Goal: Task Accomplishment & Management: Manage account settings

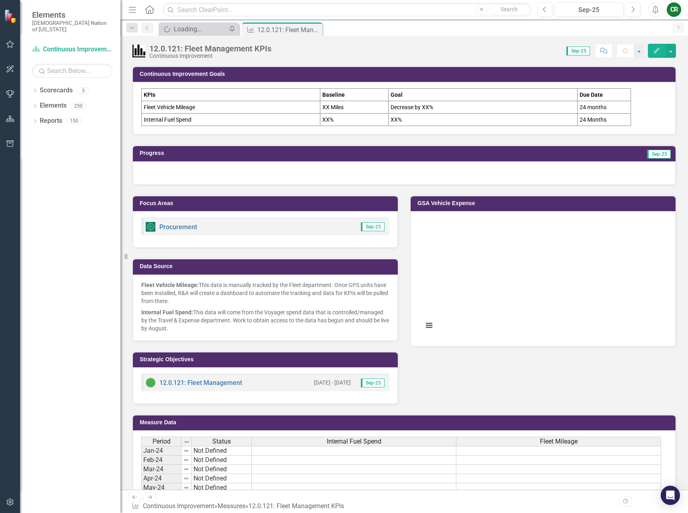
drag, startPoint x: 7, startPoint y: 46, endPoint x: 13, endPoint y: 60, distance: 15.8
click at [7, 46] on icon "button" at bounding box center [10, 44] width 8 height 6
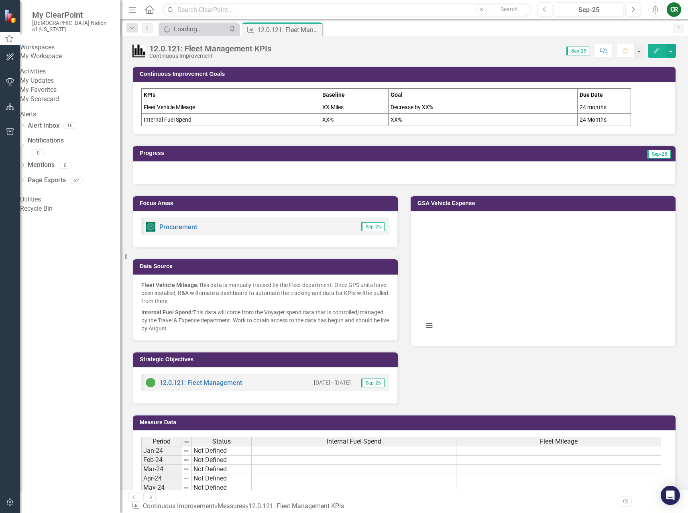
click at [53, 95] on link "My Favorites" at bounding box center [70, 90] width 100 height 9
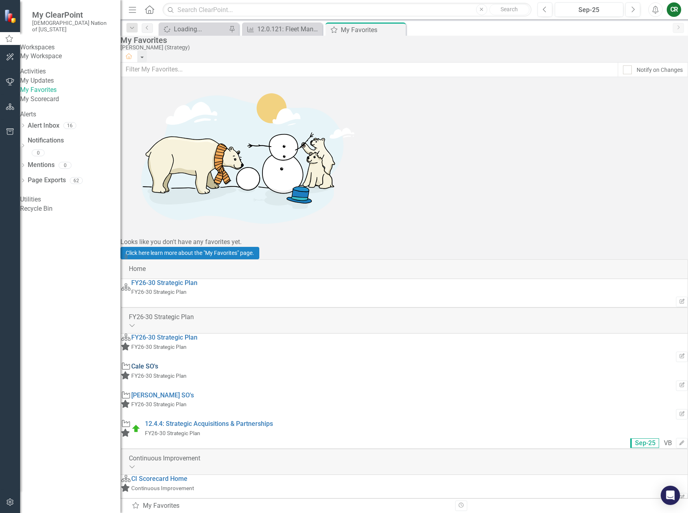
click at [158, 363] on link "Cale SO's" at bounding box center [144, 367] width 27 height 8
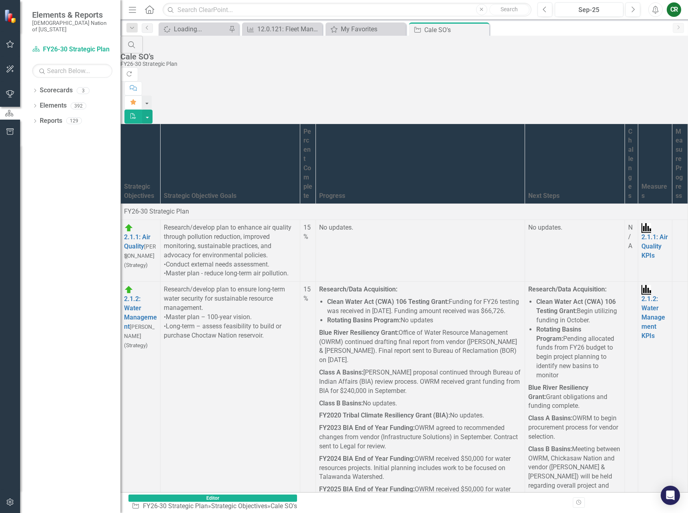
scroll to position [5743, 0]
click at [0, 0] on link "Link Open Element" at bounding box center [0, 0] width 0 height 0
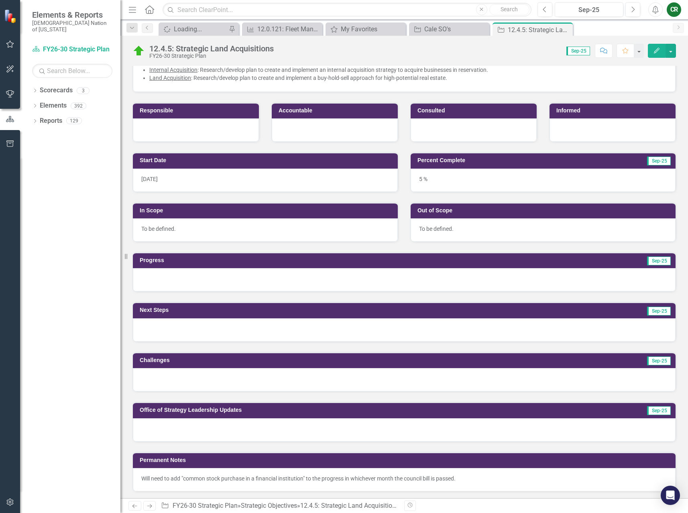
scroll to position [102, 0]
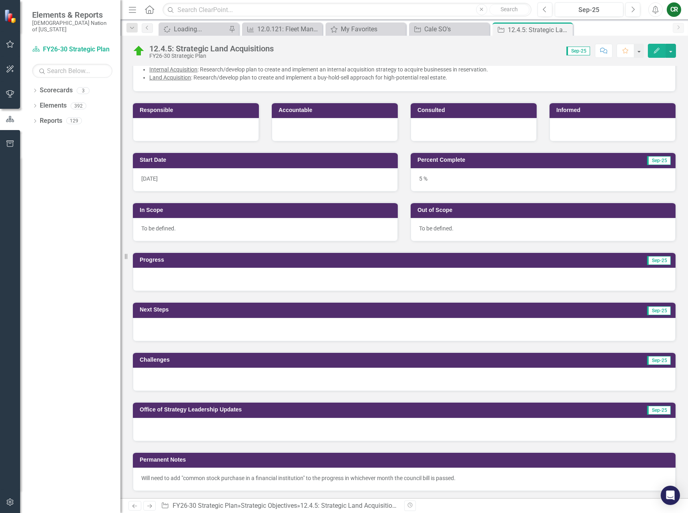
click at [314, 269] on div at bounding box center [404, 279] width 543 height 23
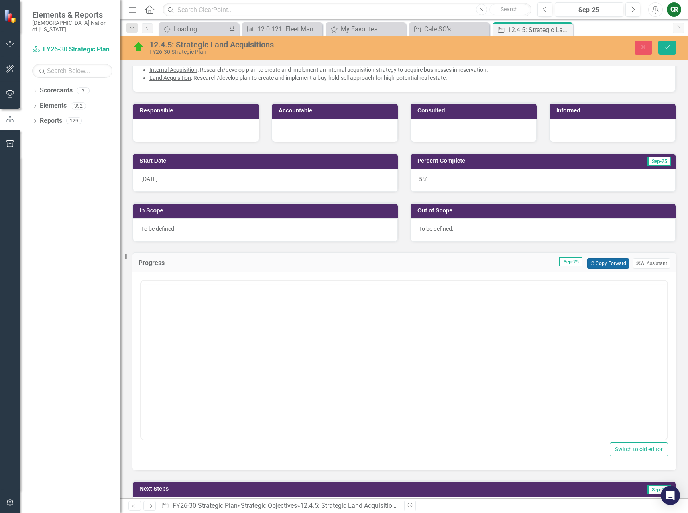
scroll to position [0, 0]
click at [618, 266] on button "Copy Forward Copy Forward" at bounding box center [607, 263] width 41 height 10
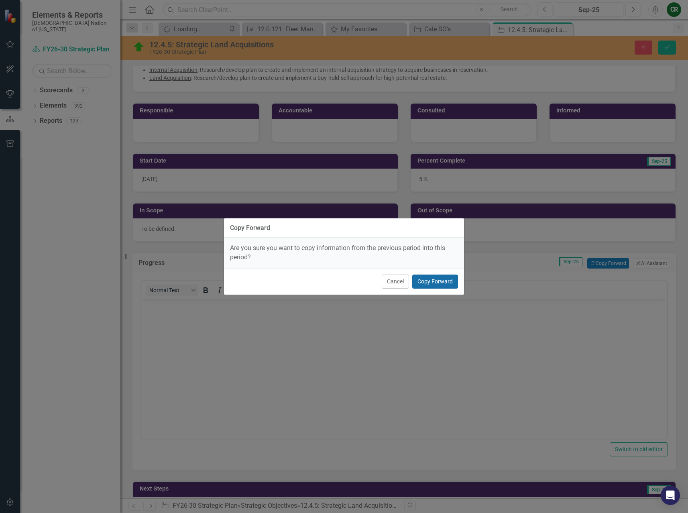
click at [428, 283] on button "Copy Forward" at bounding box center [435, 282] width 46 height 14
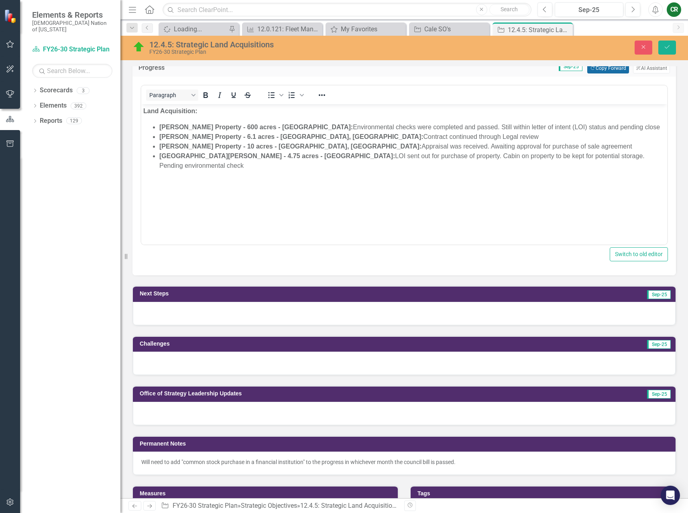
scroll to position [298, 0]
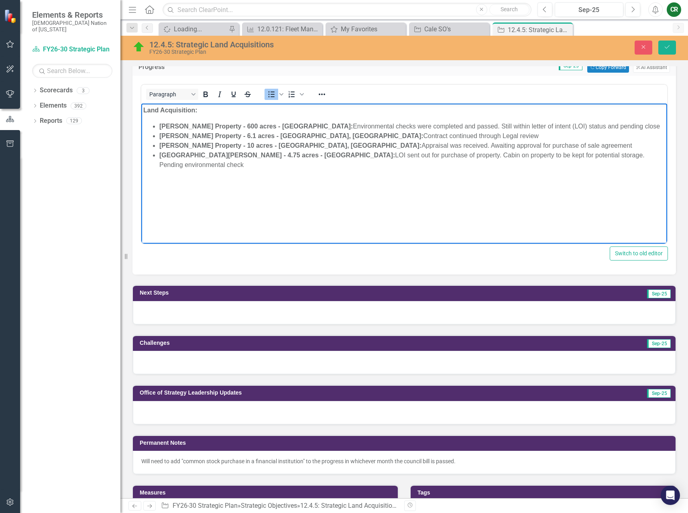
drag, startPoint x: 419, startPoint y: 136, endPoint x: 282, endPoint y: 136, distance: 136.5
click at [282, 136] on li "[PERSON_NAME] Property - 6.1 acres - Hugo, Ok: Contract continued through Legal…" at bounding box center [412, 136] width 506 height 10
click at [281, 128] on strong "[PERSON_NAME] Property - 600 acres - [GEOGRAPHIC_DATA]:" at bounding box center [256, 126] width 194 height 7
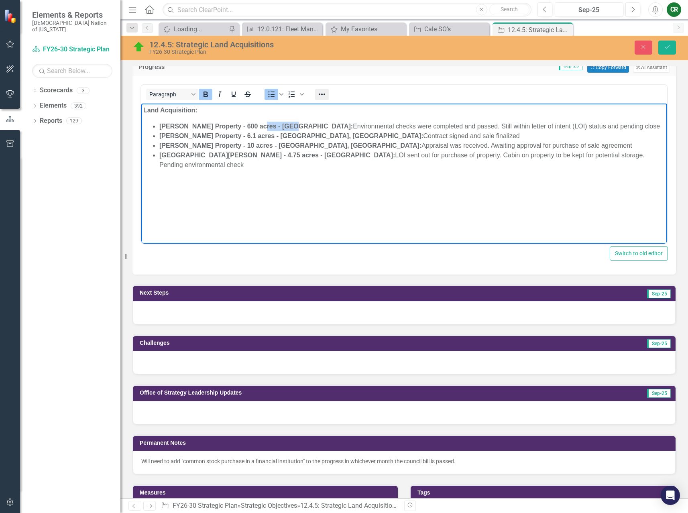
click at [324, 94] on icon "Reveal or hide additional toolbar items" at bounding box center [322, 95] width 6 height 2
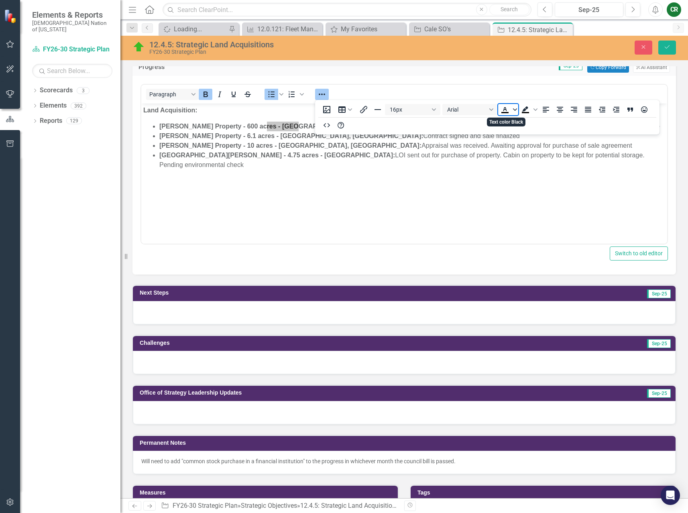
click at [515, 110] on icon "Text color Black" at bounding box center [515, 109] width 4 height 2
click at [528, 135] on div "Red" at bounding box center [529, 134] width 10 height 10
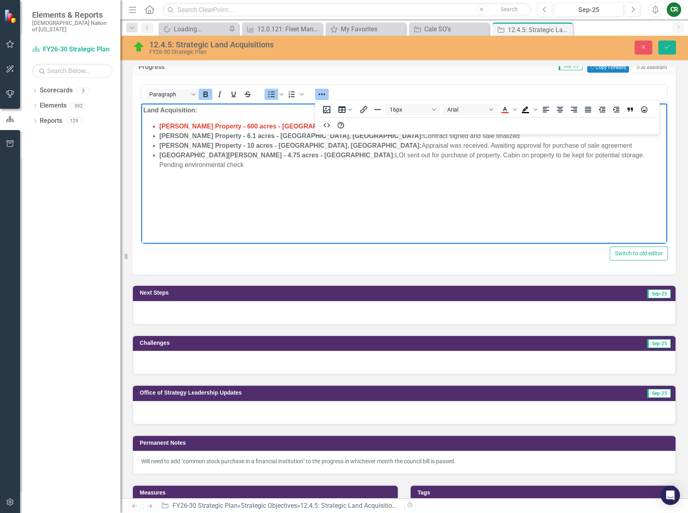
click at [383, 145] on li "[PERSON_NAME] Property - 10 acres - [GEOGRAPHIC_DATA], Ok: Appraisal was receiv…" at bounding box center [412, 146] width 506 height 10
click at [325, 92] on icon "Reveal or hide additional toolbar items" at bounding box center [322, 95] width 10 height 10
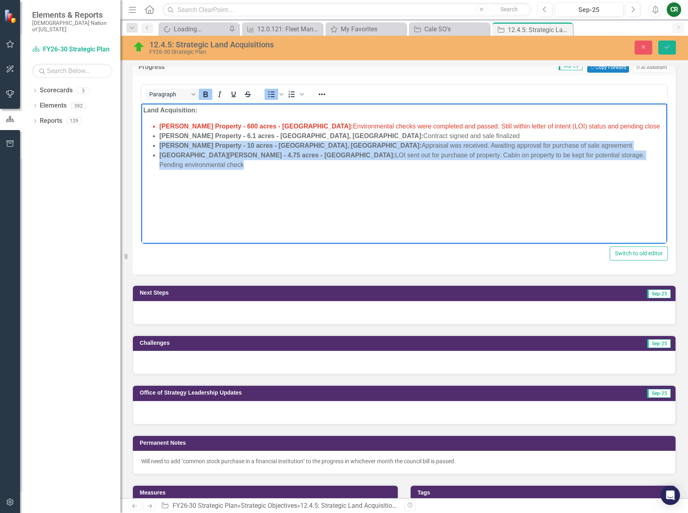
drag, startPoint x: 159, startPoint y: 147, endPoint x: 650, endPoint y: 162, distance: 491.3
click at [650, 162] on body "Land Acquisition: [PERSON_NAME] Property - 600 acres - [GEOGRAPHIC_DATA]: Envir…" at bounding box center [404, 164] width 526 height 120
click at [324, 95] on icon "Reveal or hide additional toolbar items" at bounding box center [322, 95] width 10 height 10
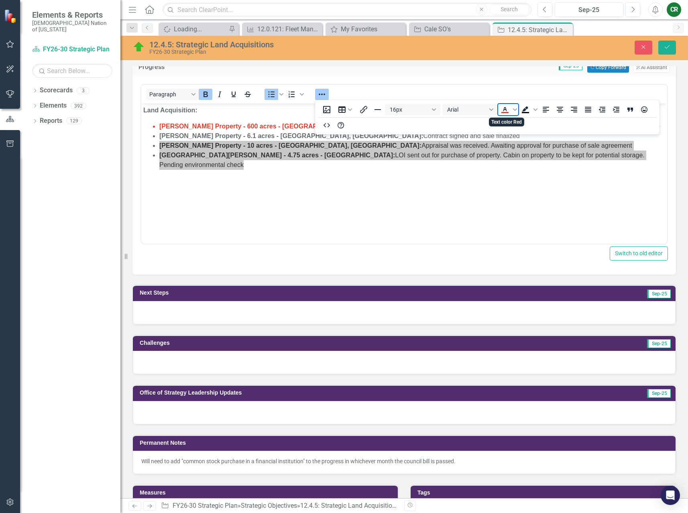
click at [506, 110] on icon "Text color Red" at bounding box center [505, 109] width 4 height 4
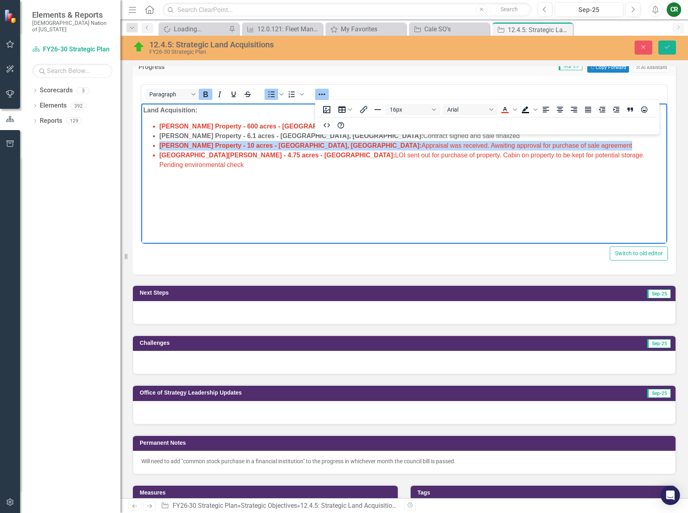
click at [487, 174] on body "Land Acquisition: [PERSON_NAME] Property - 600 acres - [GEOGRAPHIC_DATA]: Envir…" at bounding box center [404, 164] width 526 height 120
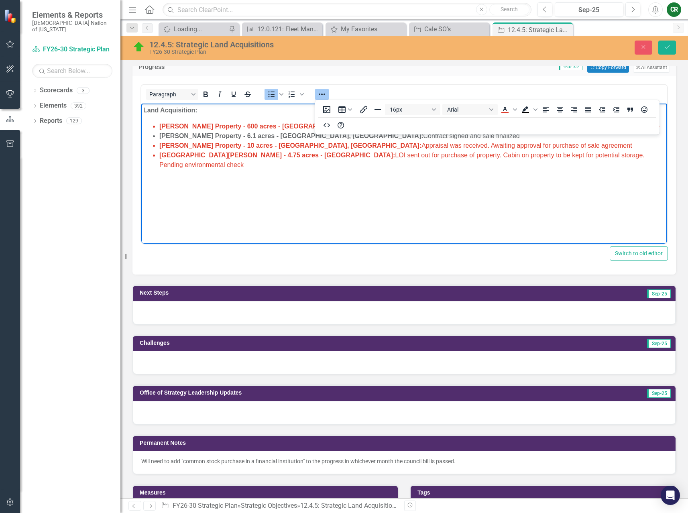
click at [326, 92] on icon "Reveal or hide additional toolbar items" at bounding box center [322, 95] width 10 height 10
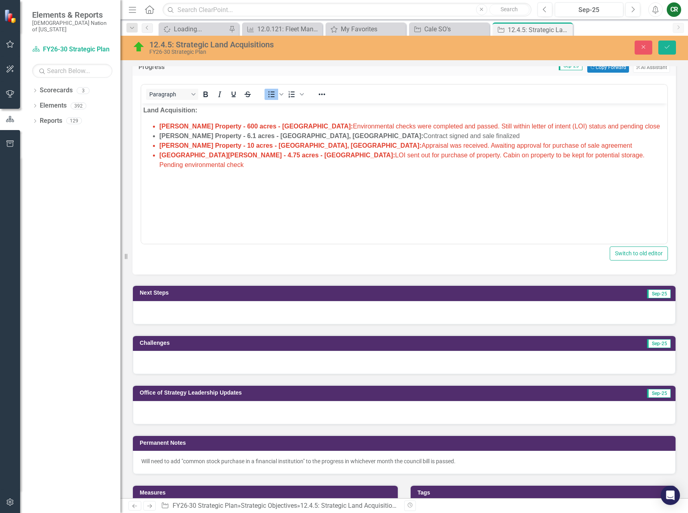
drag, startPoint x: 382, startPoint y: 136, endPoint x: 401, endPoint y: 139, distance: 18.7
click at [386, 137] on li "[PERSON_NAME] Property - 6.1 acres - Hugo, Ok: Contract signed and sale finaliz…" at bounding box center [412, 136] width 506 height 10
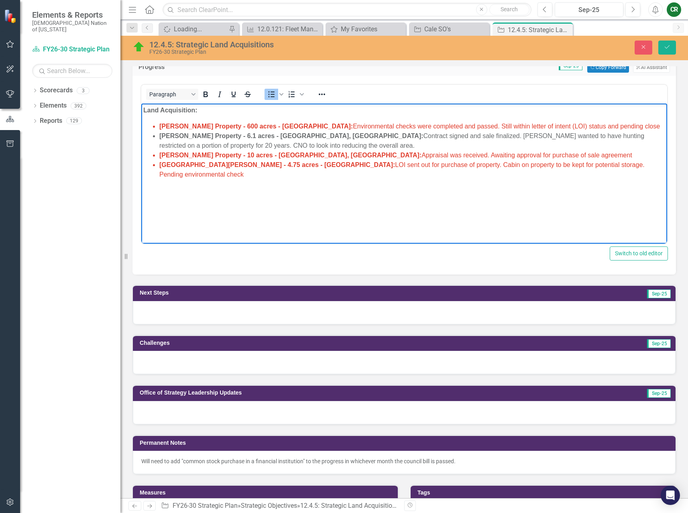
click at [300, 190] on body "Land Acquisition: [PERSON_NAME] Property - 600 acres - [GEOGRAPHIC_DATA]: Envir…" at bounding box center [404, 164] width 526 height 120
click at [498, 155] on li "[PERSON_NAME] Property - 10 acres - [GEOGRAPHIC_DATA], Ok: Appraisal was receiv…" at bounding box center [412, 156] width 506 height 10
click at [661, 53] on button "Save" at bounding box center [668, 48] width 18 height 14
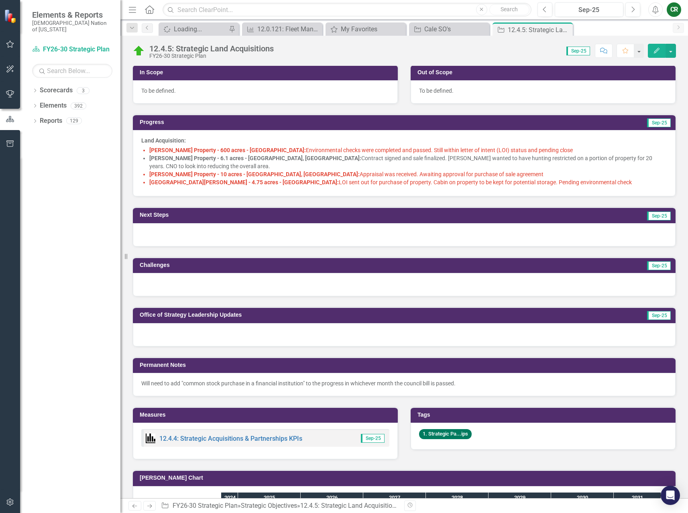
scroll to position [243, 0]
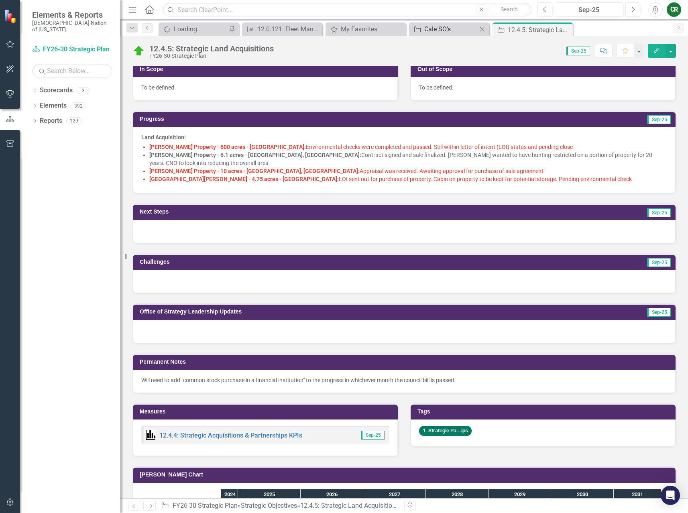
click at [444, 31] on div "Cale SO's" at bounding box center [450, 29] width 53 height 10
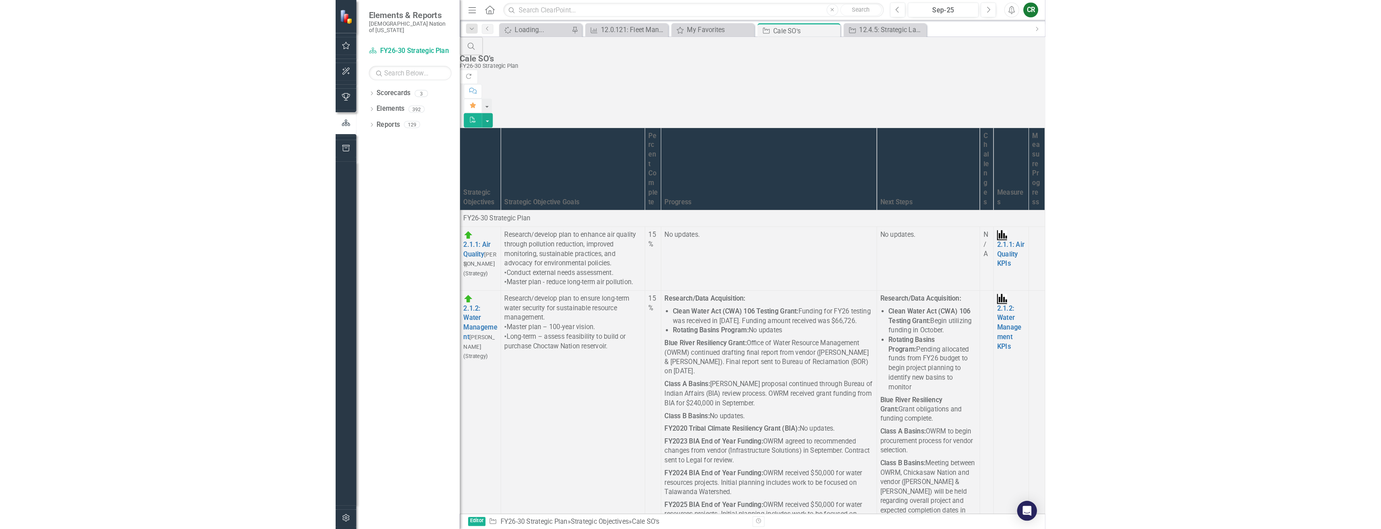
scroll to position [6825, 0]
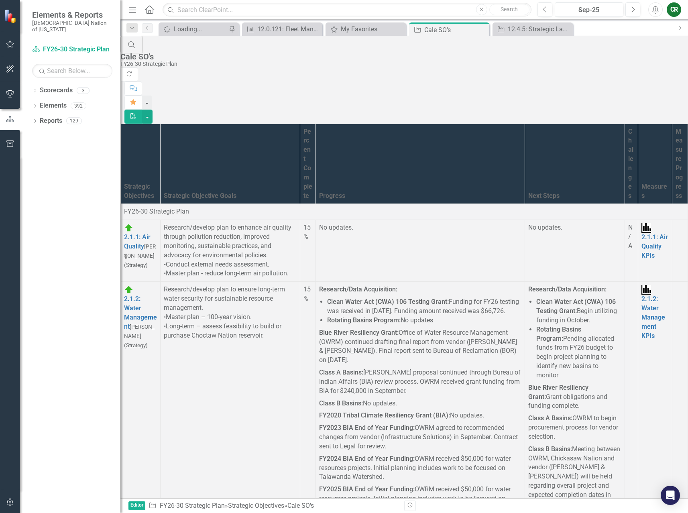
click at [0, 0] on link "Link Open Element" at bounding box center [0, 0] width 0 height 0
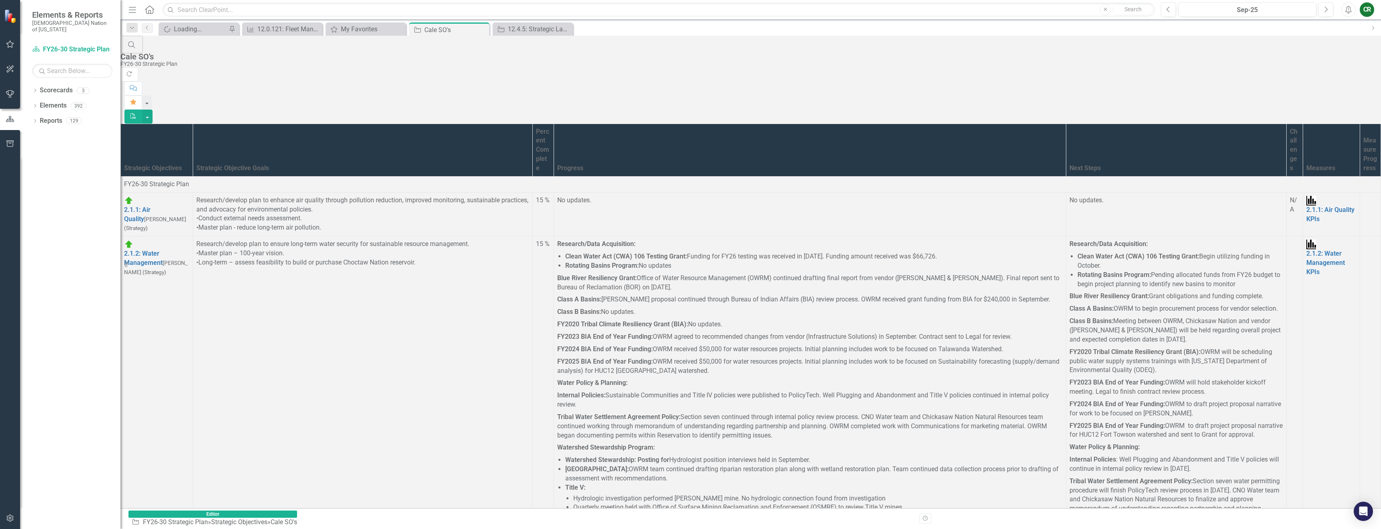
scroll to position [3044, 0]
click at [0, 0] on link "Link Open Element" at bounding box center [0, 0] width 0 height 0
